Goal: Information Seeking & Learning: Learn about a topic

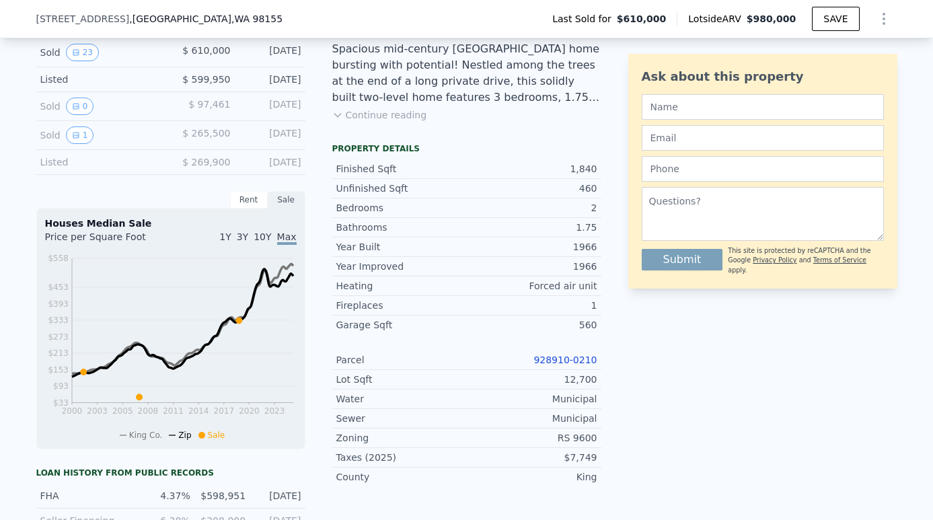
scroll to position [374, 0]
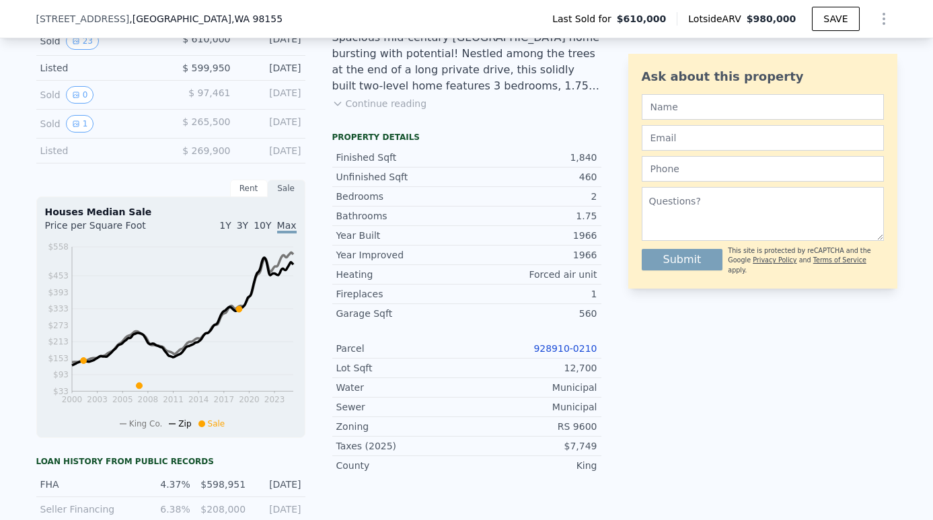
click at [581, 348] on link "928910-0210" at bounding box center [565, 348] width 63 height 11
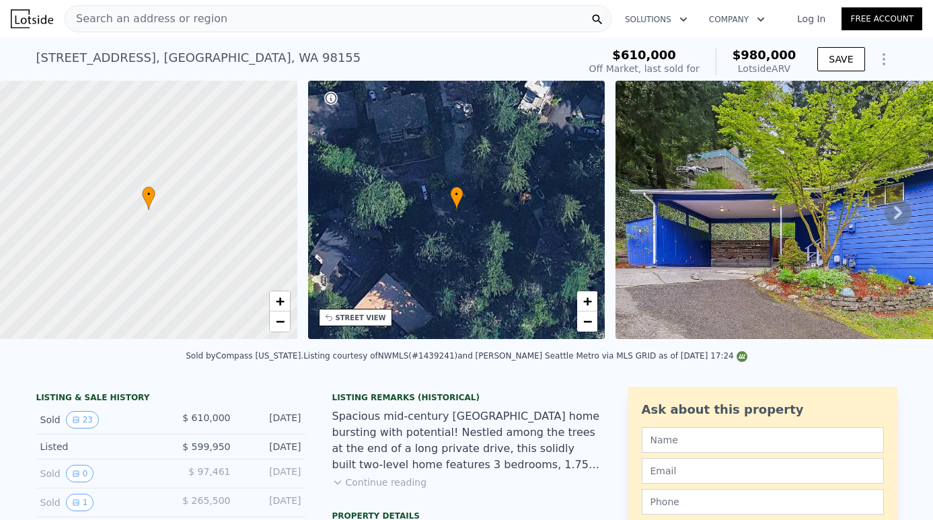
scroll to position [0, 0]
click at [268, 22] on div "Search an address or region" at bounding box center [338, 18] width 547 height 27
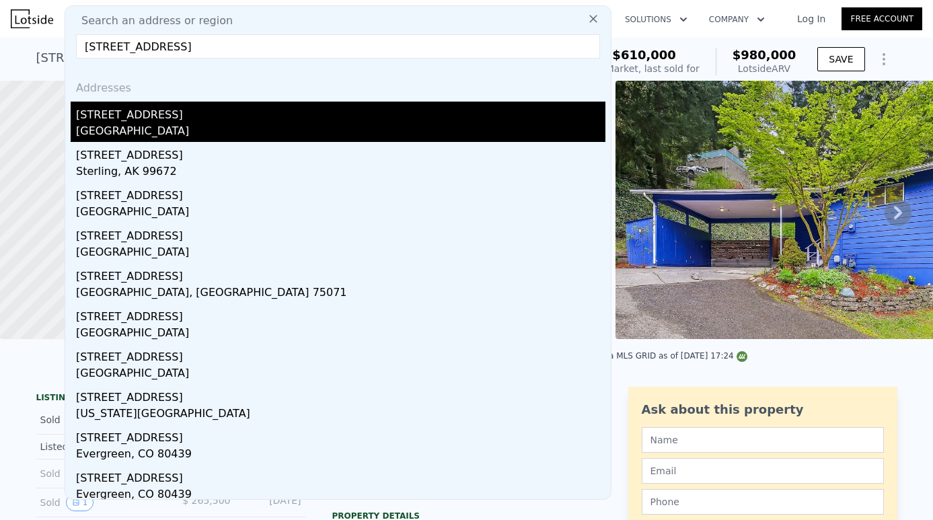
type input "[STREET_ADDRESS]"
click at [178, 118] on div "[STREET_ADDRESS]" at bounding box center [340, 113] width 529 height 22
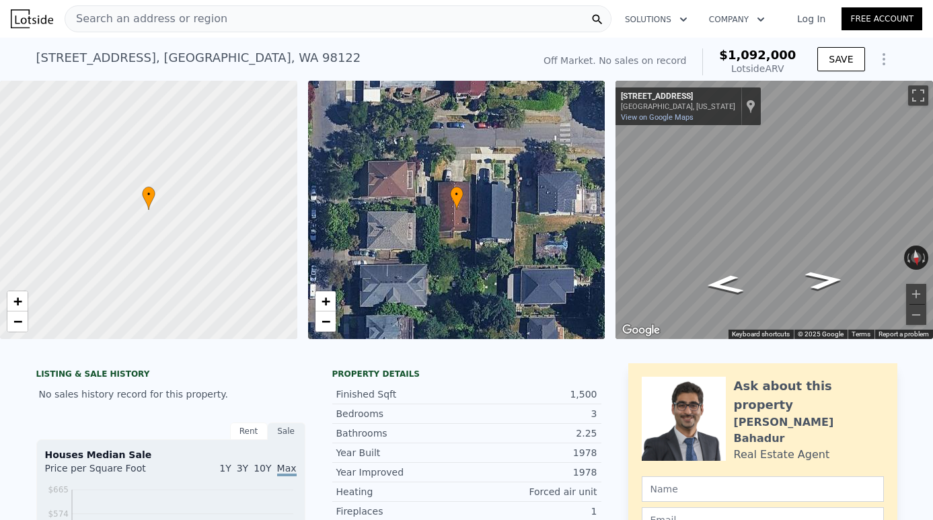
scroll to position [129, 0]
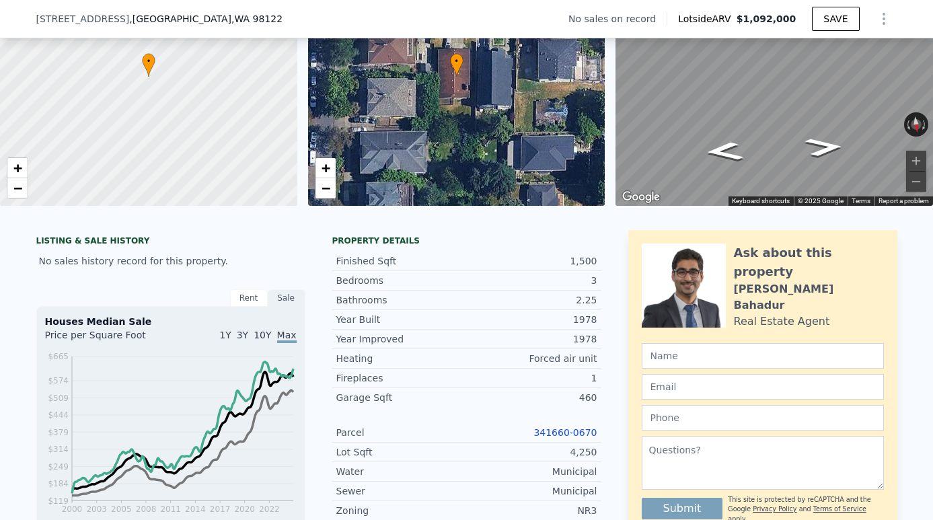
click at [571, 431] on link "341660-0670" at bounding box center [565, 432] width 63 height 11
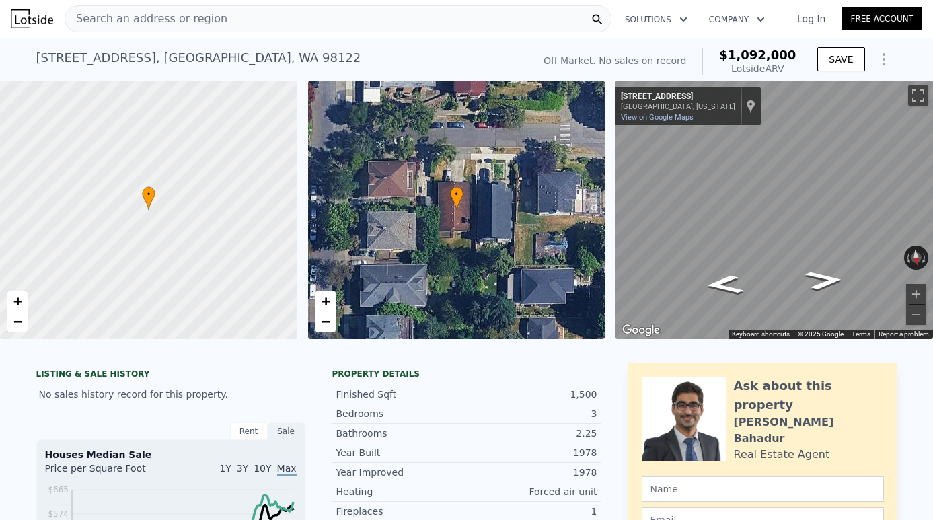
scroll to position [0, 0]
click at [338, 12] on div "Search an address or region" at bounding box center [338, 18] width 547 height 27
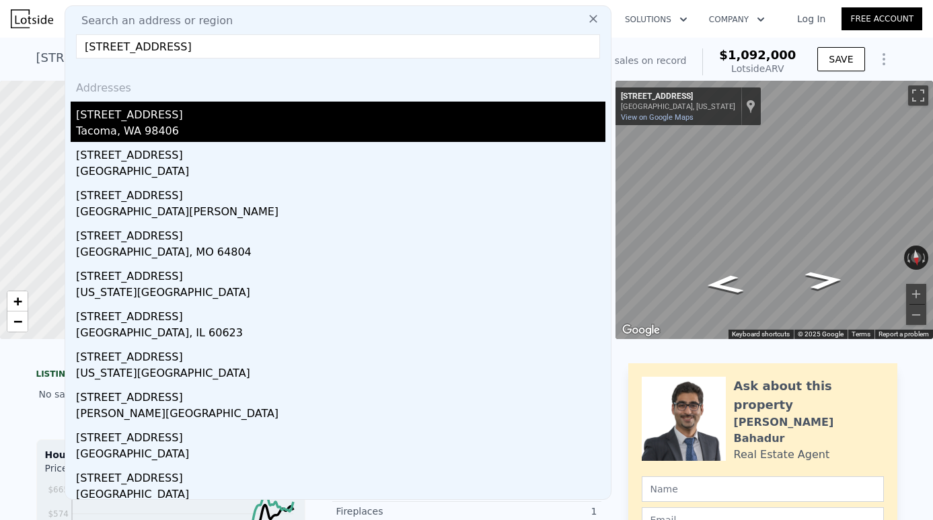
type input "[STREET_ADDRESS]"
click at [149, 133] on div "Tacoma, WA 98406" at bounding box center [340, 132] width 529 height 19
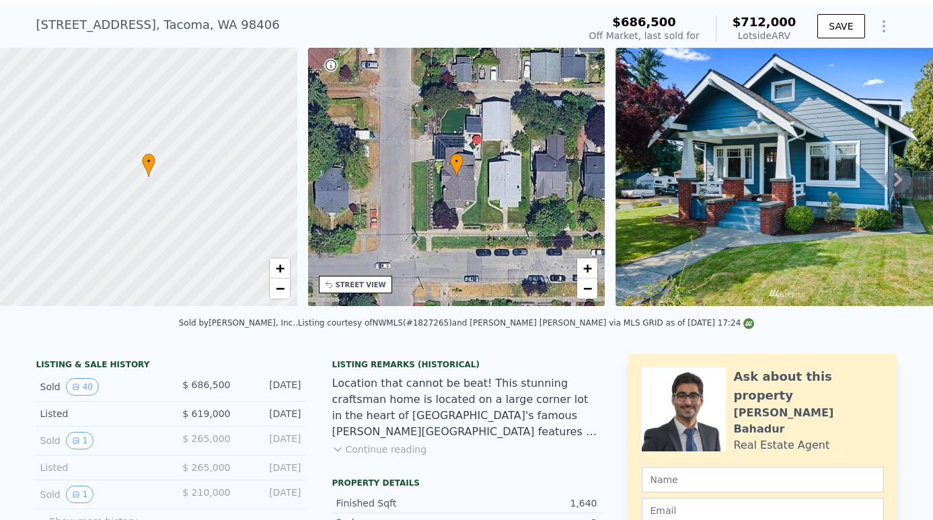
scroll to position [38, 0]
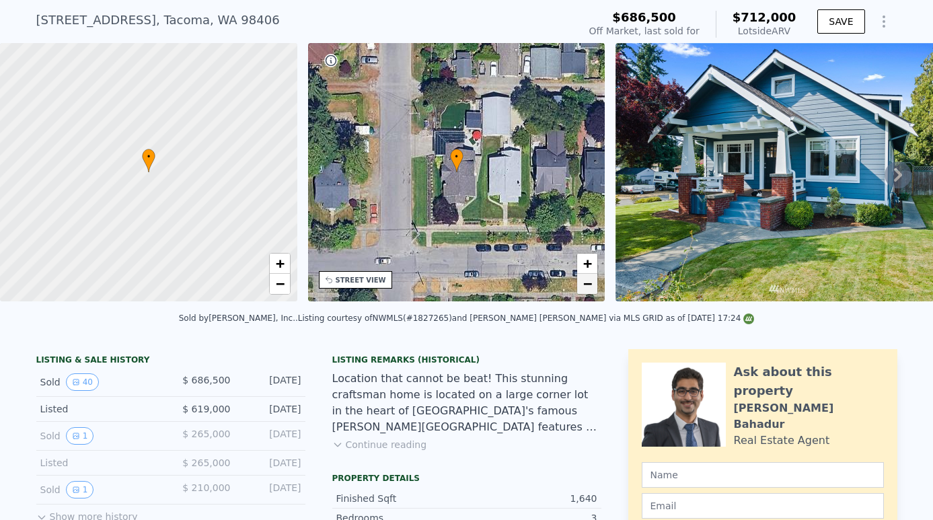
click at [588, 289] on span "−" at bounding box center [587, 283] width 9 height 17
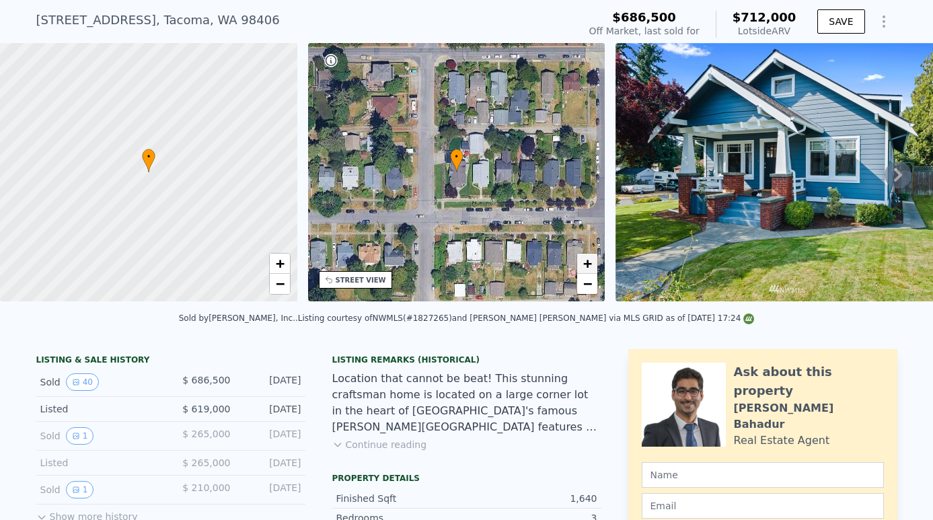
click at [589, 260] on span "+" at bounding box center [587, 263] width 9 height 17
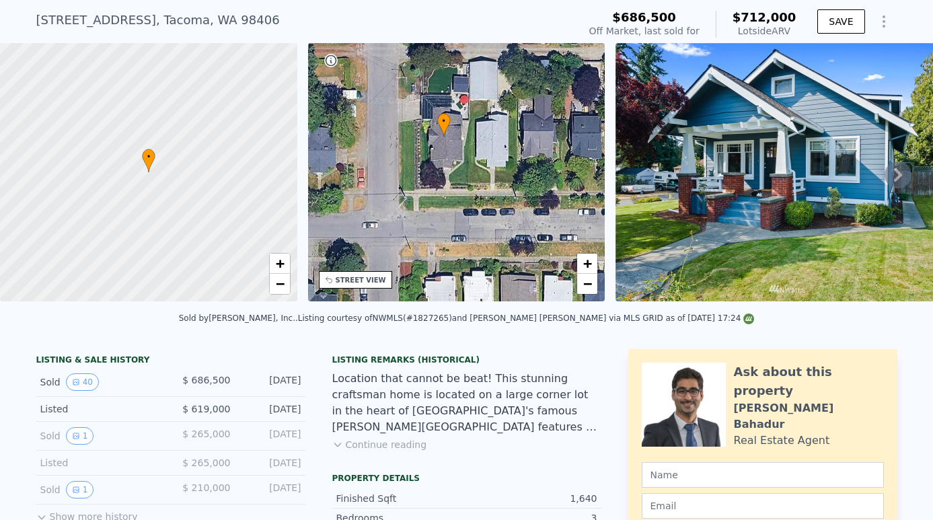
drag, startPoint x: 470, startPoint y: 196, endPoint x: 457, endPoint y: 159, distance: 38.7
click at [457, 159] on div "• + −" at bounding box center [456, 172] width 297 height 258
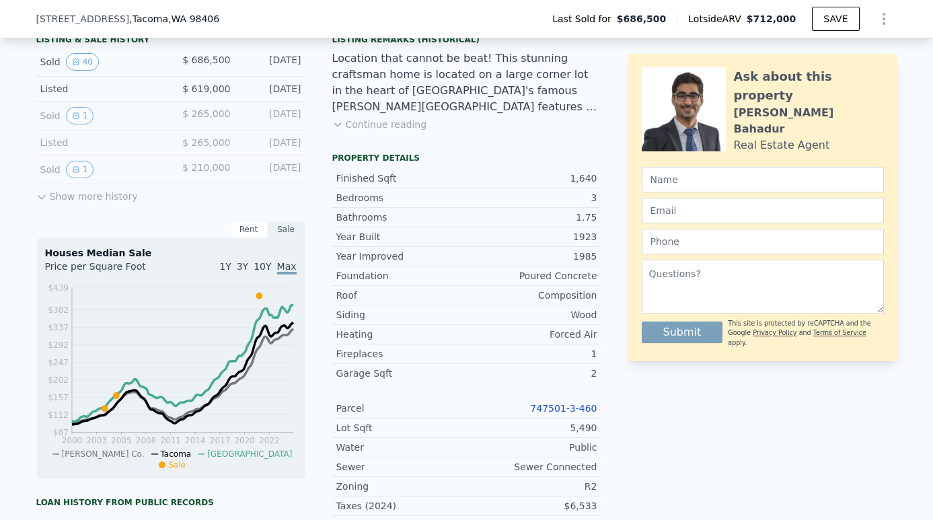
scroll to position [359, 0]
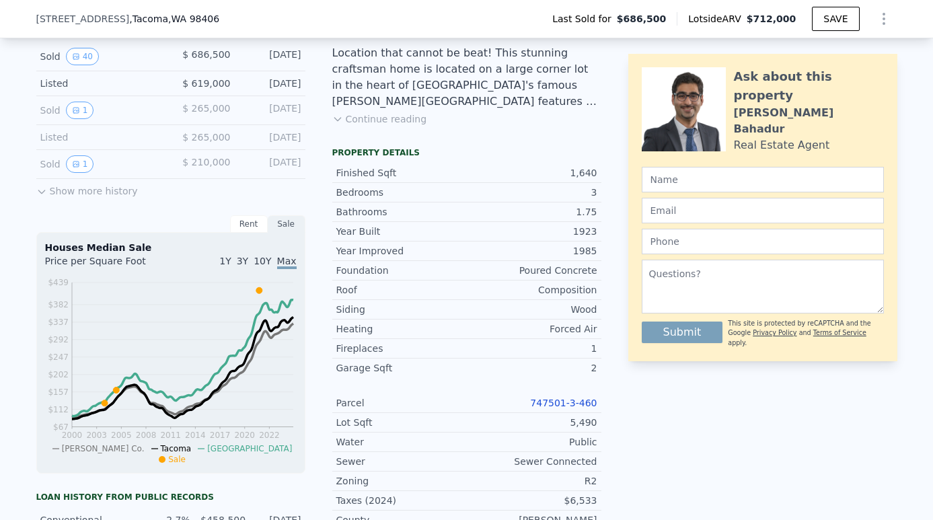
click at [571, 401] on link "747501-3-460" at bounding box center [563, 403] width 67 height 11
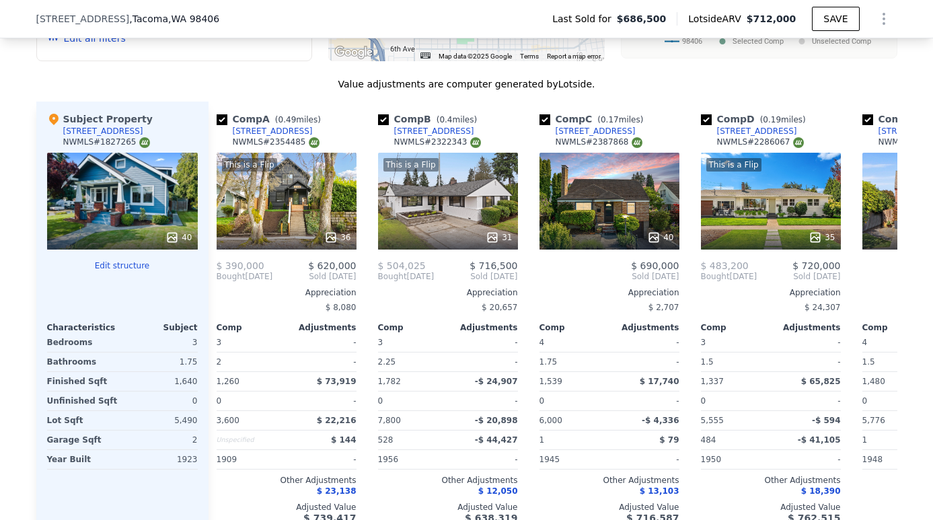
scroll to position [0, 7]
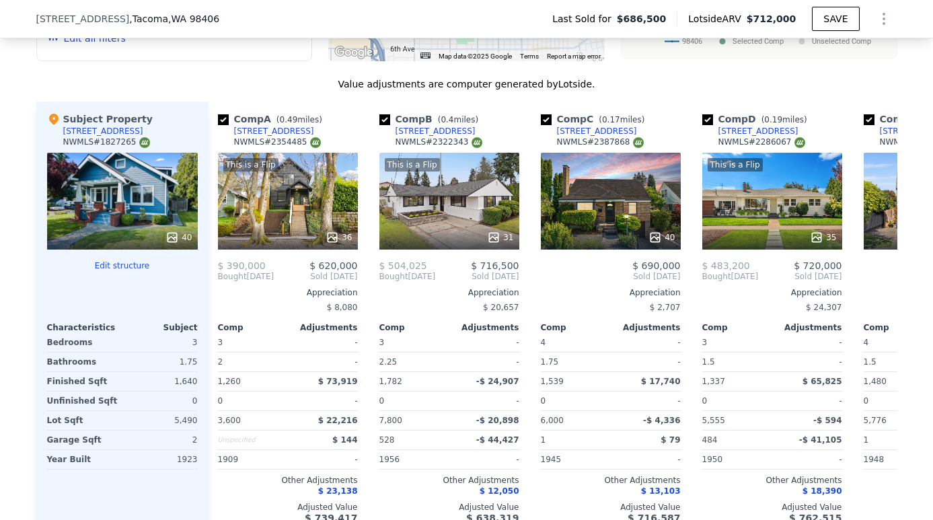
click at [116, 202] on div "40" at bounding box center [122, 201] width 151 height 97
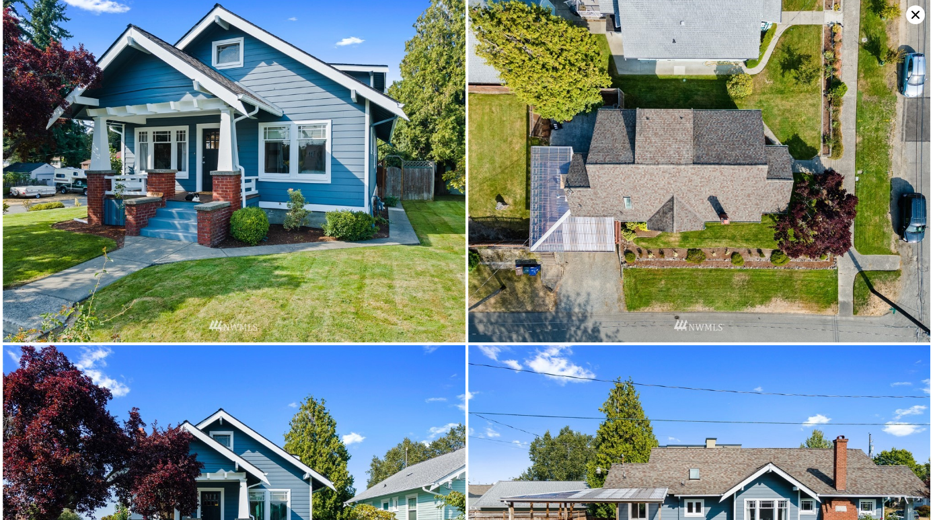
scroll to position [0, 0]
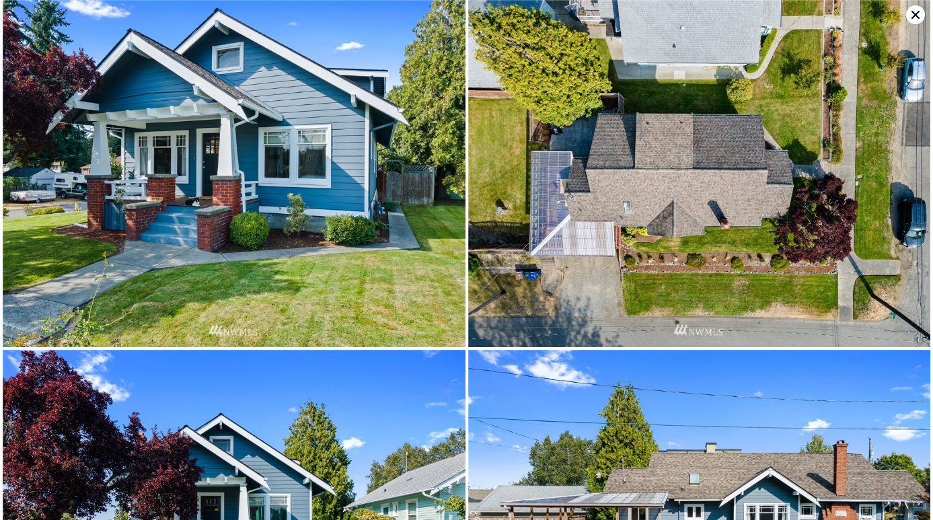
click at [916, 9] on icon at bounding box center [915, 14] width 19 height 19
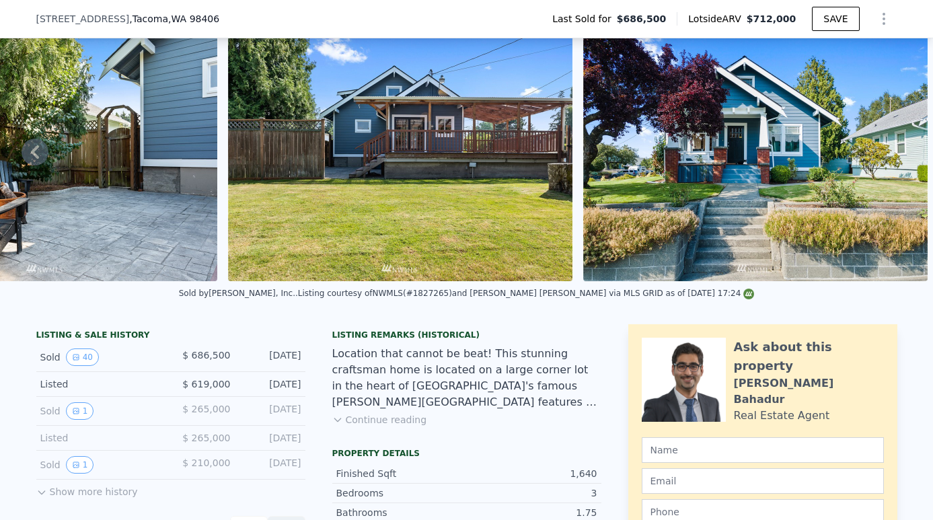
scroll to position [129, 0]
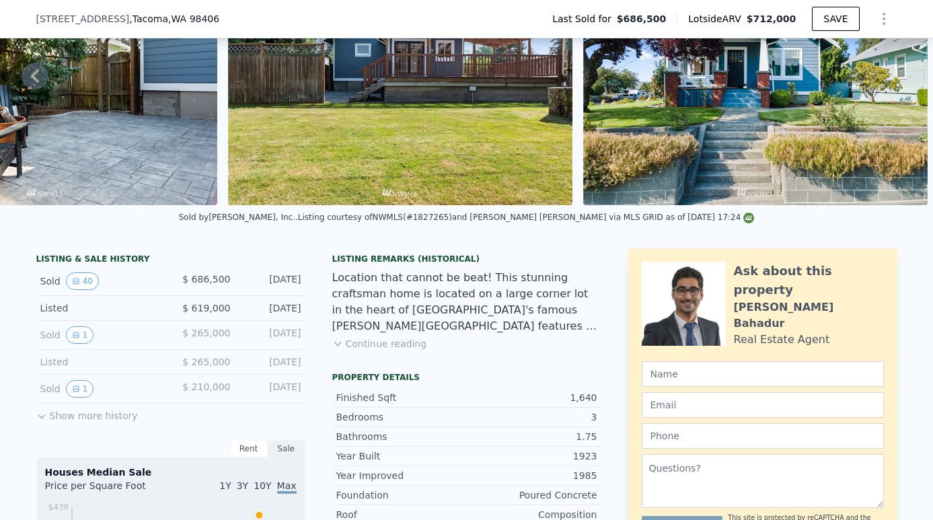
click at [368, 345] on button "Continue reading" at bounding box center [379, 343] width 95 height 13
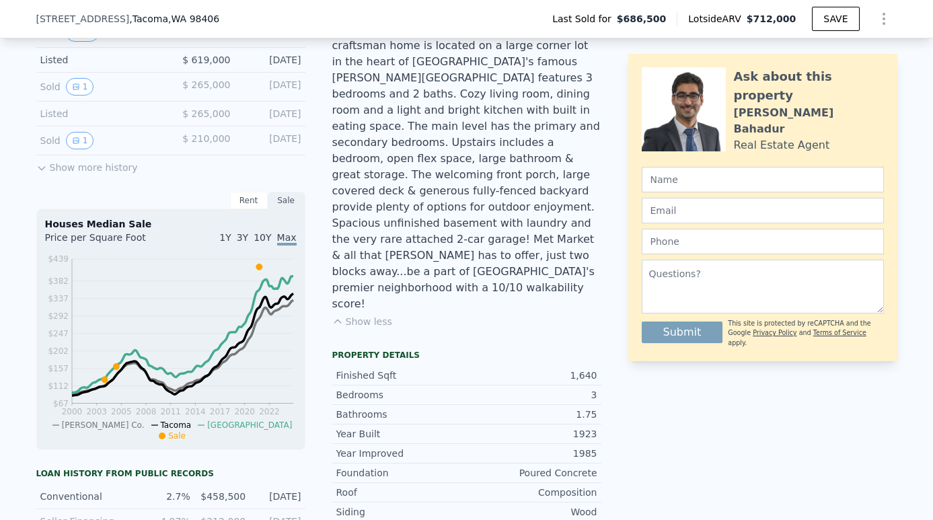
scroll to position [200, 0]
